Goal: Information Seeking & Learning: Learn about a topic

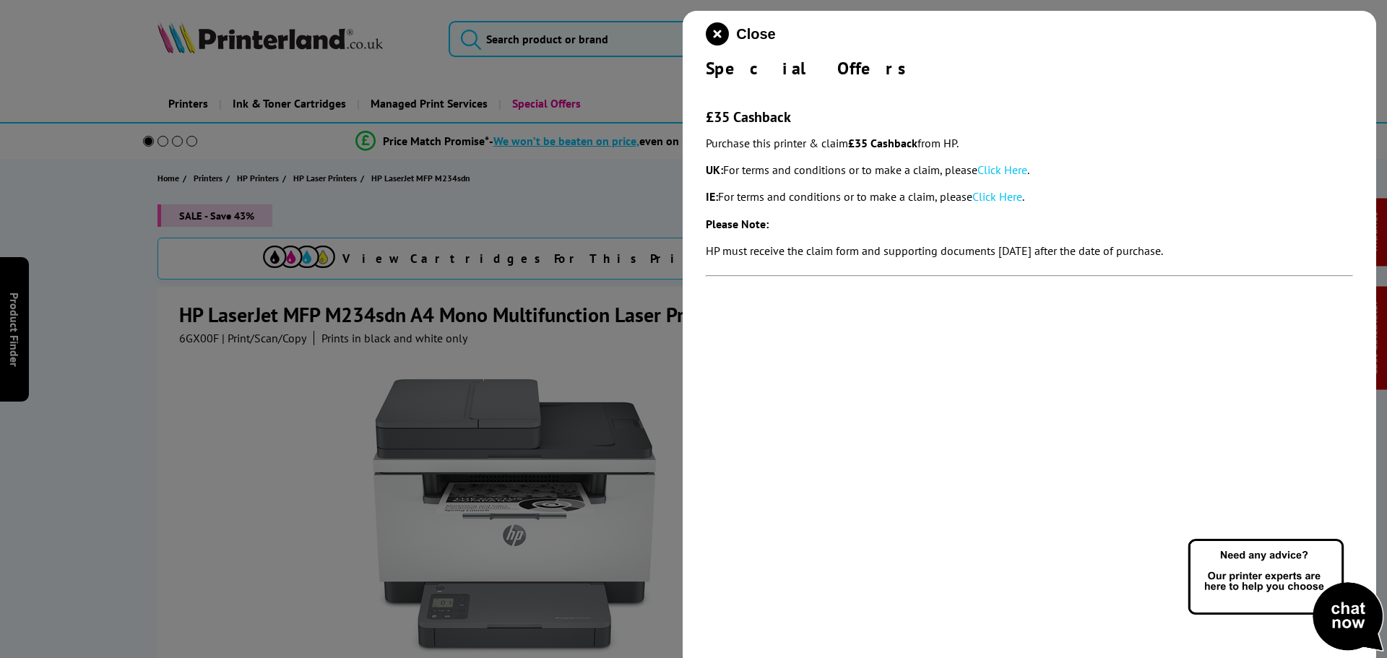
click at [999, 169] on link "Click Here" at bounding box center [1002, 170] width 50 height 14
click at [709, 30] on icon "close modal" at bounding box center [717, 33] width 23 height 23
